Goal: Transaction & Acquisition: Purchase product/service

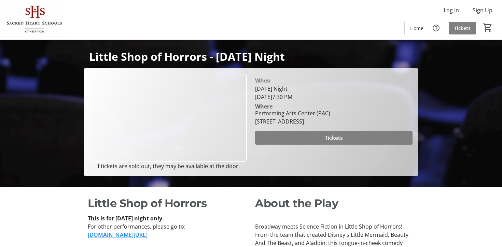
scroll to position [91, 0]
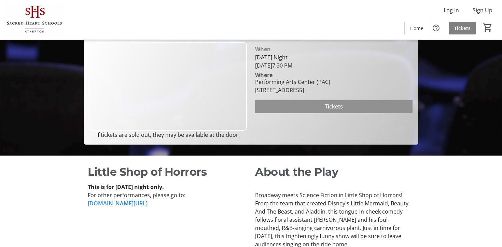
click at [284, 114] on span at bounding box center [333, 106] width 157 height 16
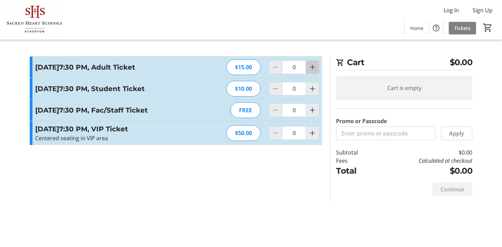
click at [308, 72] on span "Increment by one" at bounding box center [312, 67] width 13 height 13
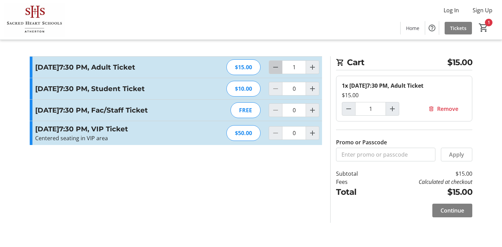
click at [275, 71] on mat-icon "Decrement by one" at bounding box center [275, 67] width 8 height 8
type input "0"
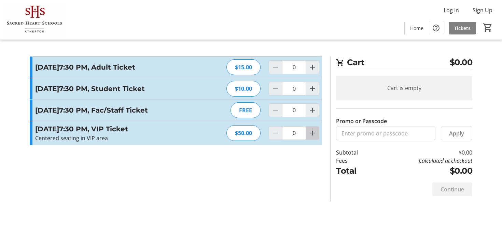
click at [314, 137] on mat-icon "Increment by one" at bounding box center [312, 133] width 8 height 8
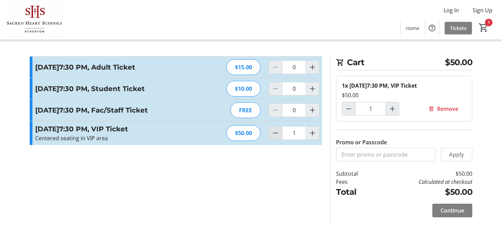
click at [273, 137] on mat-icon "Decrement by one" at bounding box center [275, 133] width 8 height 8
type input "0"
